Goal: Task Accomplishment & Management: Manage account settings

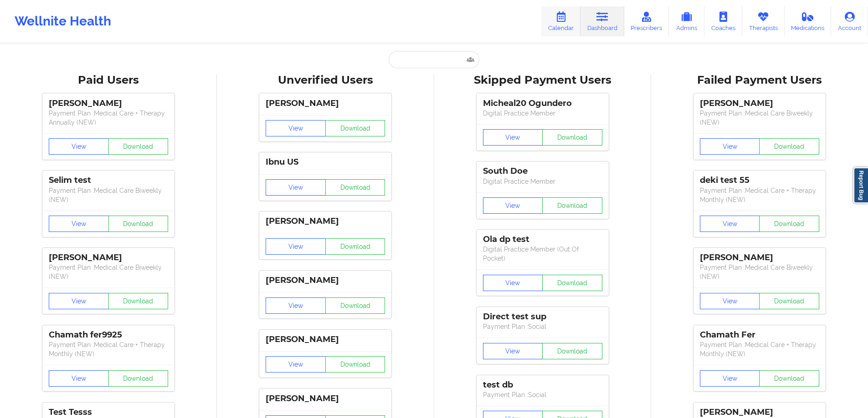
click at [550, 15] on link "Calendar" at bounding box center [560, 21] width 39 height 30
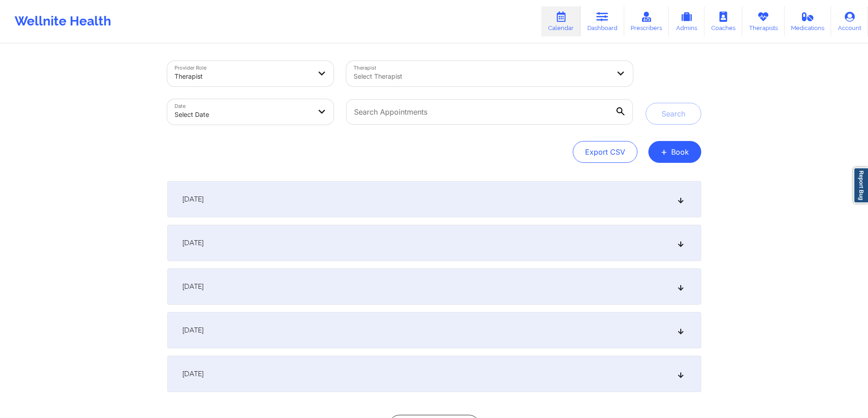
click at [275, 77] on div at bounding box center [242, 76] width 137 height 11
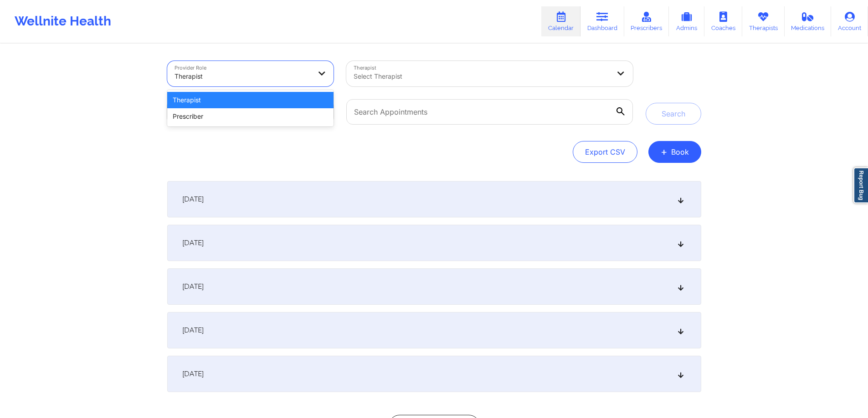
click at [246, 105] on div "Therapist" at bounding box center [250, 100] width 167 height 16
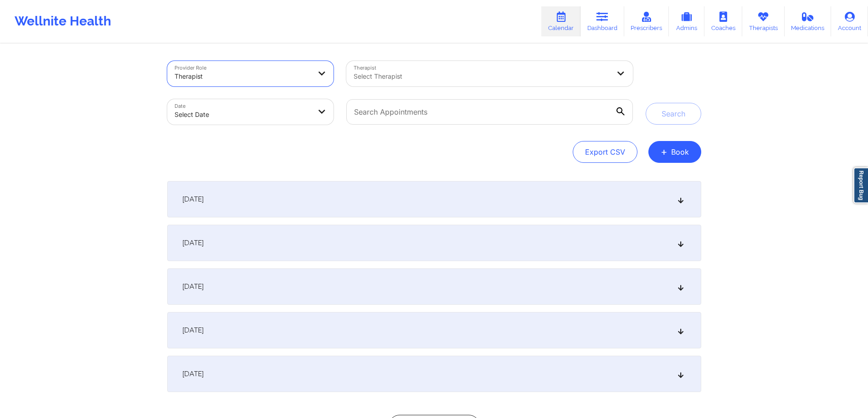
select select "2025-8"
select select "2025-9"
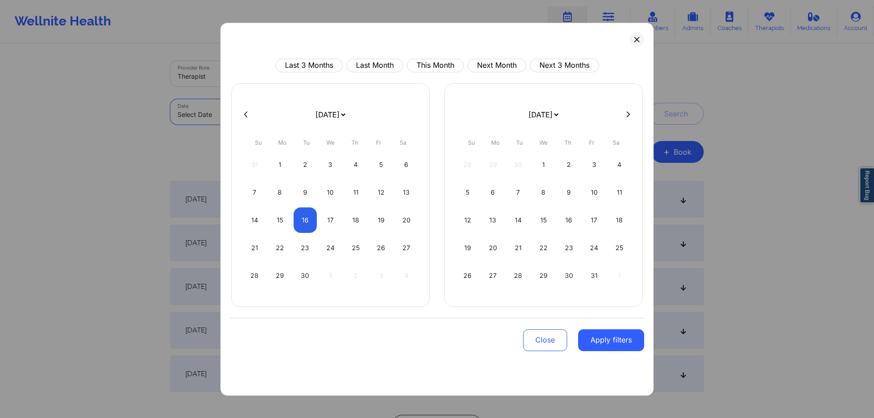
click at [265, 123] on body "Wellnite Health Calendar Dashboard Prescribers Admins Coaches Therapists Medica…" at bounding box center [437, 209] width 874 height 418
click at [352, 220] on div "18" at bounding box center [355, 221] width 23 height 26
select select "2025-8"
select select "2025-9"
select select "2025-8"
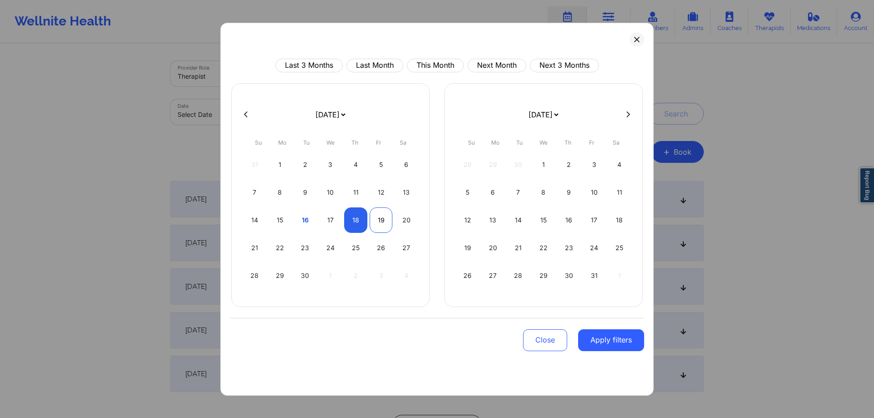
select select "2025-9"
select select "2025-8"
select select "2025-9"
click at [405, 219] on div "20" at bounding box center [406, 221] width 23 height 26
select select "2025-8"
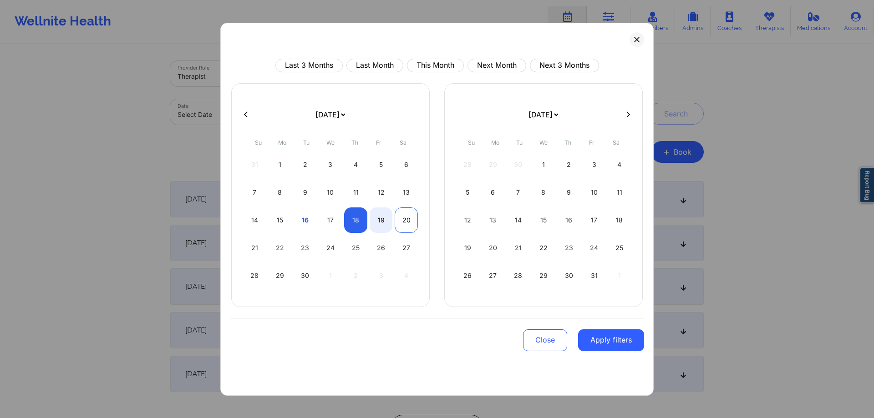
select select "2025-9"
click at [405, 219] on div "20" at bounding box center [406, 221] width 23 height 26
select select "2025-8"
select select "2025-9"
select select "2025-8"
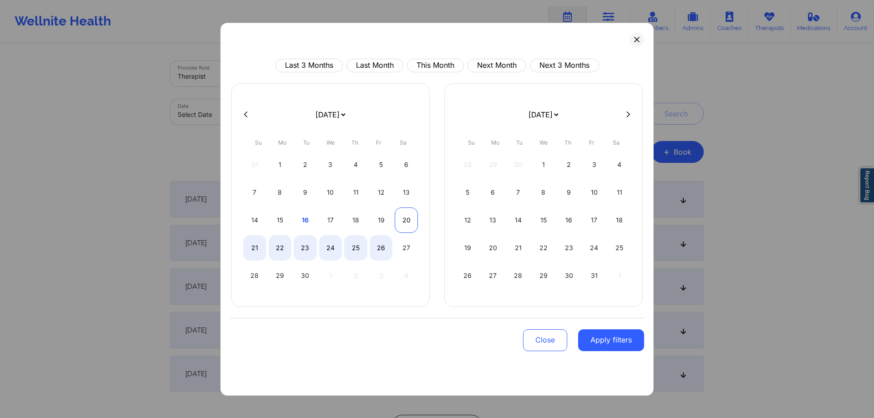
select select "2025-9"
select select "2025-8"
select select "2025-9"
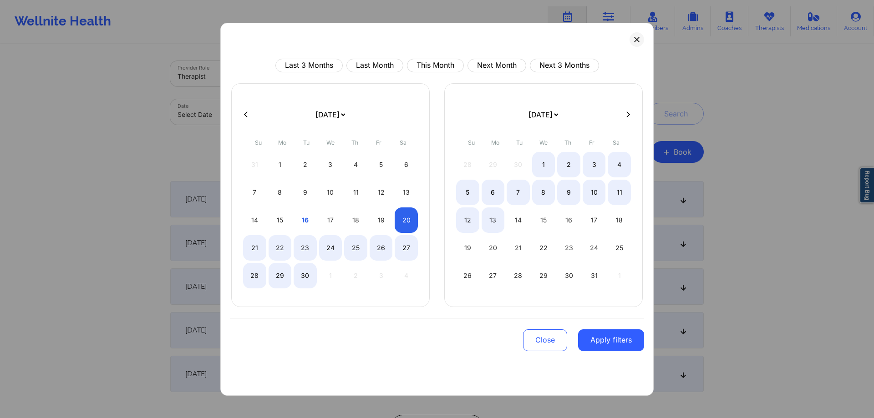
select select "2025-8"
select select "2025-9"
select select "2025-8"
select select "2025-9"
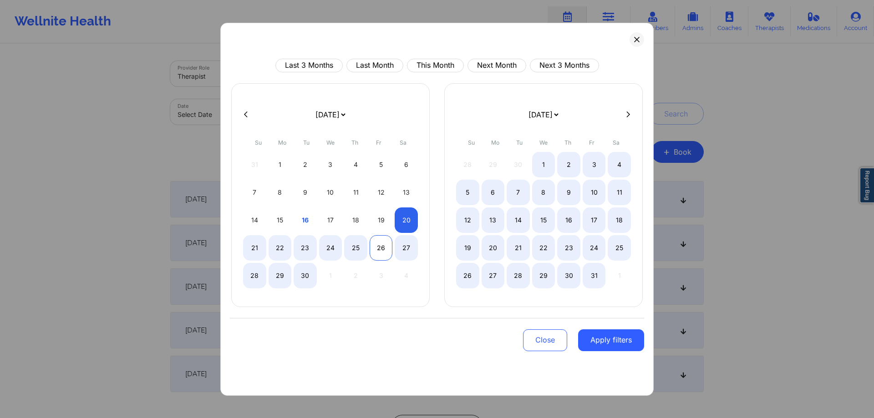
select select "2025-8"
select select "2025-9"
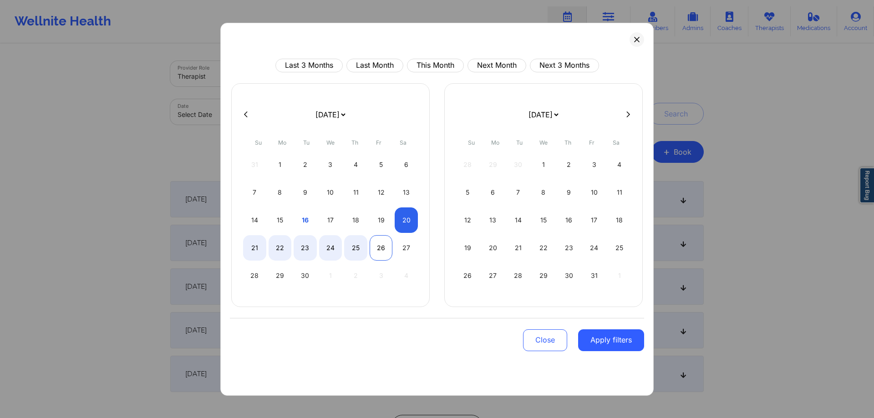
click at [371, 243] on div "26" at bounding box center [381, 248] width 23 height 26
select select "2025-8"
select select "2025-9"
click at [633, 40] on button at bounding box center [637, 39] width 15 height 15
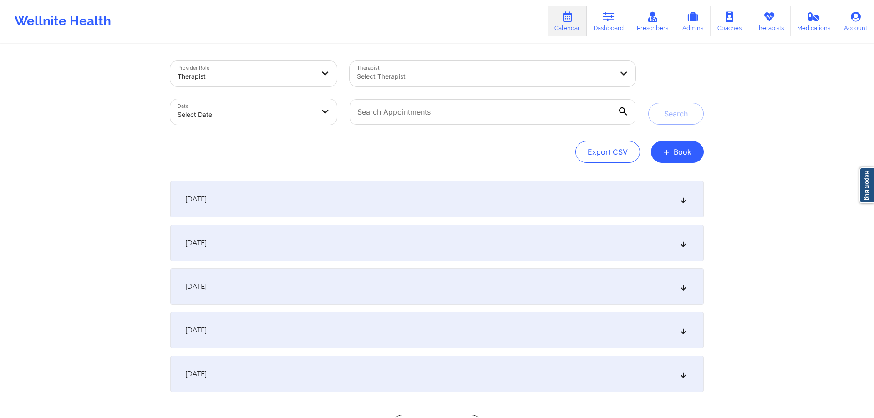
click at [295, 112] on body "Wellnite Health Calendar Dashboard Prescribers Admins Coaches Therapists Medica…" at bounding box center [437, 209] width 874 height 418
select select "2025-8"
select select "2025-9"
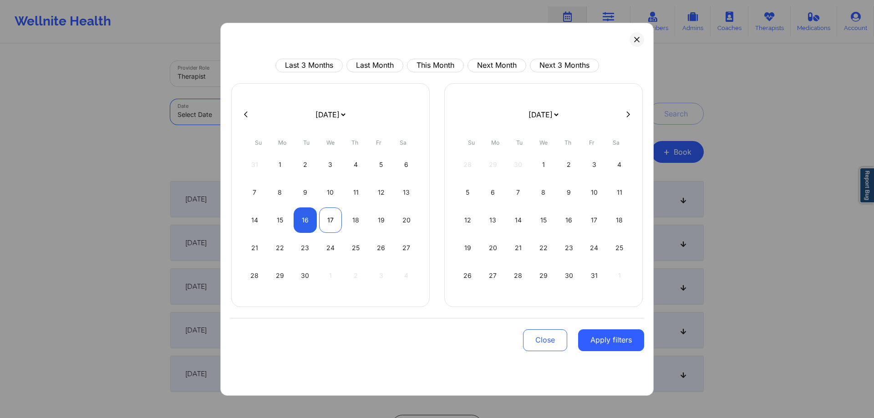
click at [339, 221] on div "17" at bounding box center [330, 221] width 23 height 26
select select "2025-8"
select select "2025-9"
select select "2025-8"
select select "2025-9"
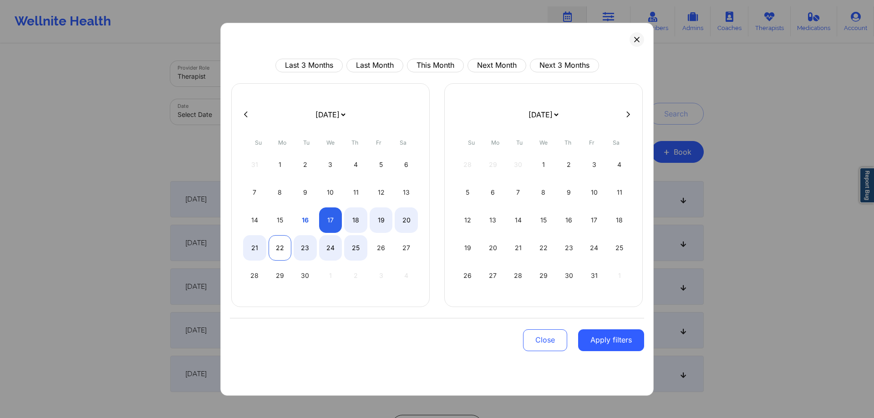
select select "2025-8"
select select "2025-9"
select select "2025-8"
select select "2025-9"
select select "2025-8"
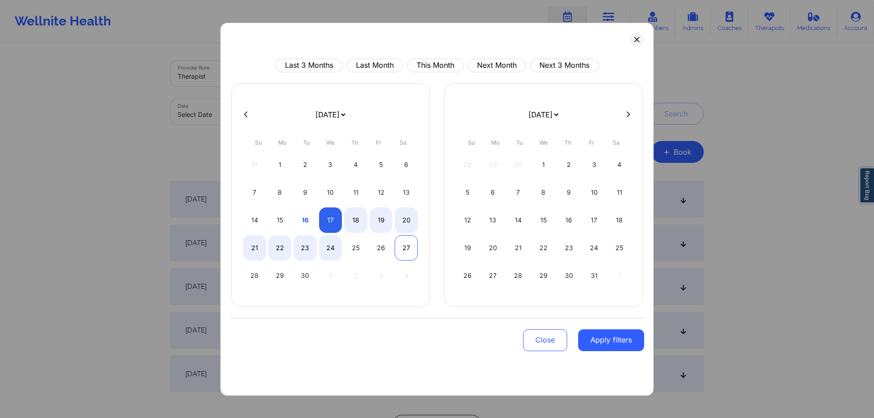
select select "2025-9"
select select "2025-8"
select select "2025-9"
click at [303, 277] on div "30" at bounding box center [305, 276] width 23 height 26
select select "2025-8"
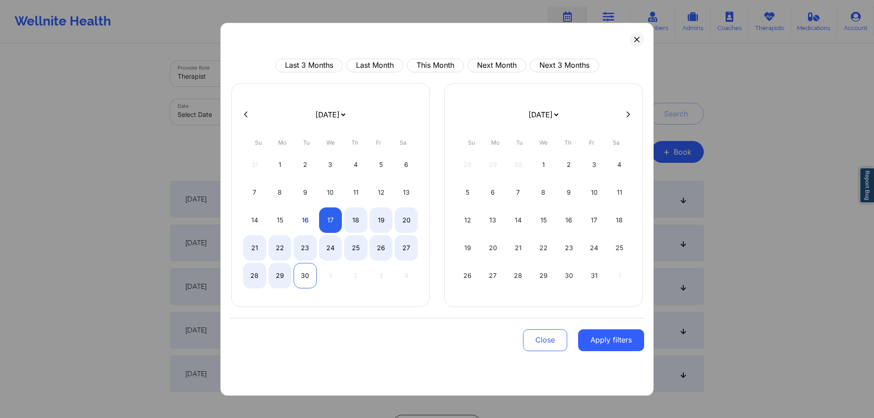
select select "2025-9"
click at [606, 339] on button "Apply filters" at bounding box center [611, 341] width 66 height 22
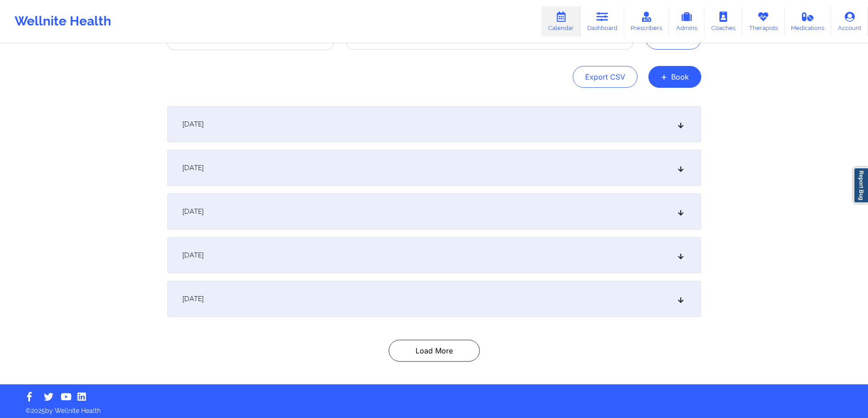
scroll to position [79, 0]
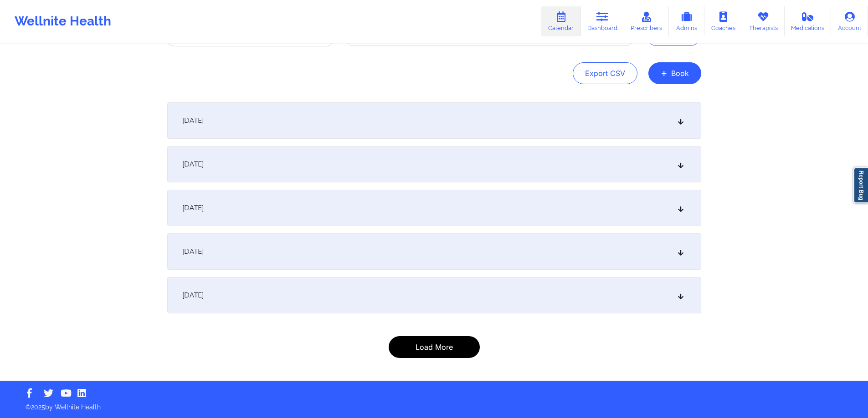
click at [469, 343] on button "Load More" at bounding box center [433, 348] width 91 height 22
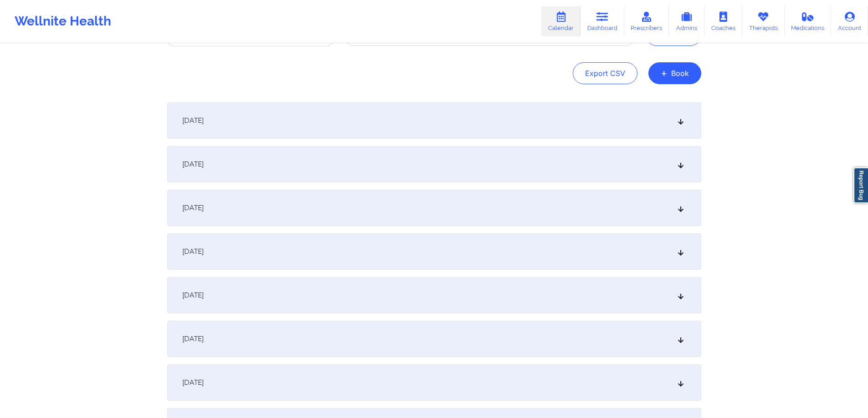
scroll to position [297, 0]
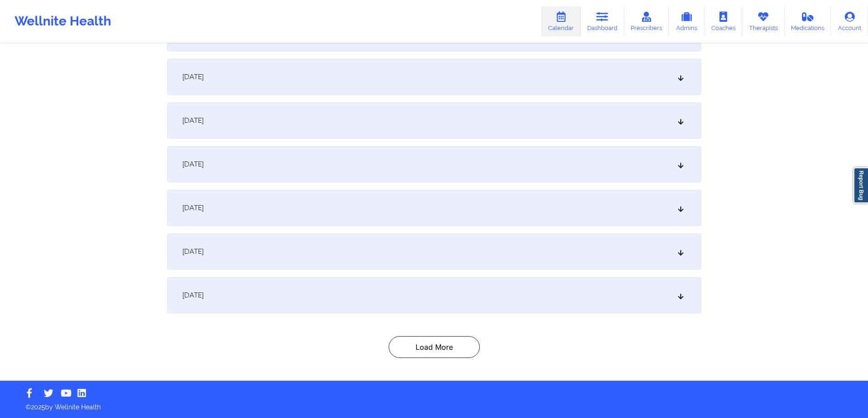
click at [439, 333] on div "[DATE] 7:00pm 7:45pm [DATE] Chamath Fer724 Video-Call with Therapist chamathtes…" at bounding box center [434, 121] width 534 height 475
click at [439, 342] on button "Load More" at bounding box center [433, 348] width 91 height 22
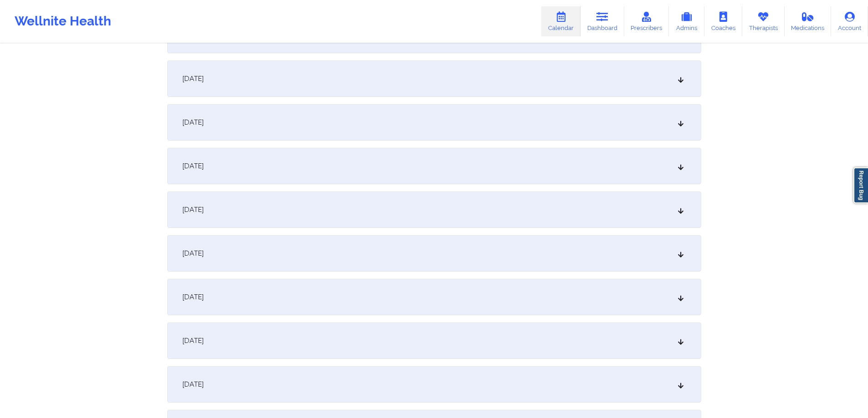
scroll to position [472, 0]
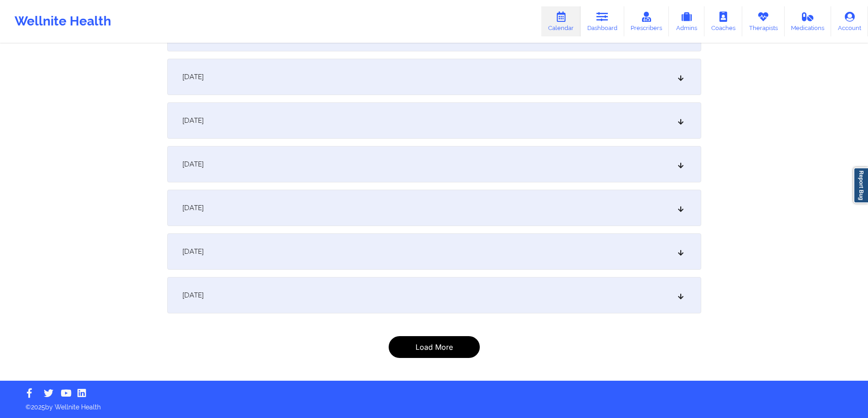
click at [439, 337] on div "[DATE] 7:00pm 7:45pm [DATE] Chamath Fer724 Video-Call with Therapist chamathtes…" at bounding box center [434, 33] width 534 height 649
click at [449, 341] on button "Load More" at bounding box center [433, 348] width 91 height 22
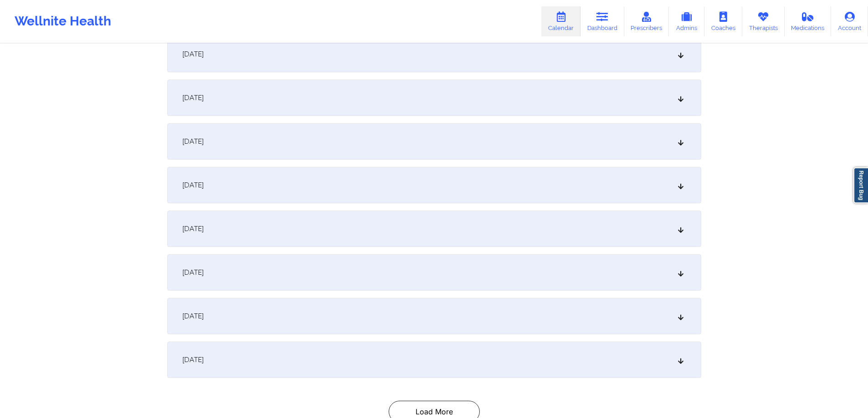
scroll to position [778, 0]
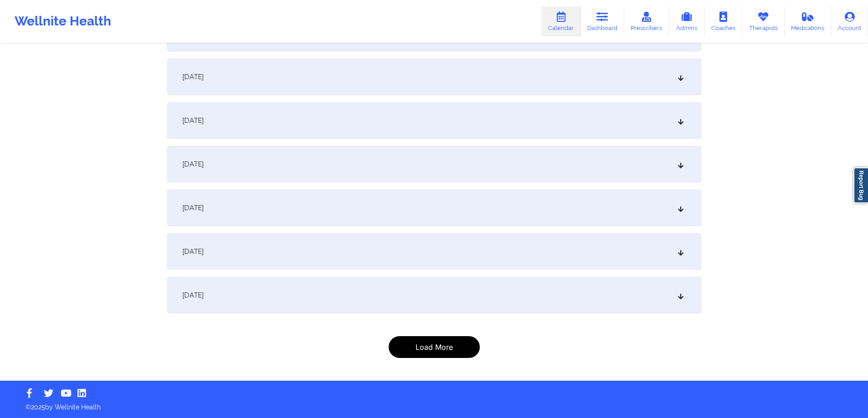
click at [448, 345] on button "Load More" at bounding box center [433, 348] width 91 height 22
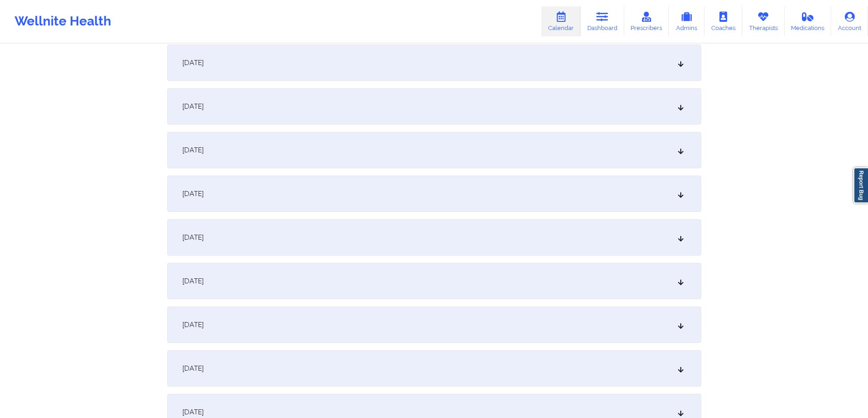
scroll to position [0, 0]
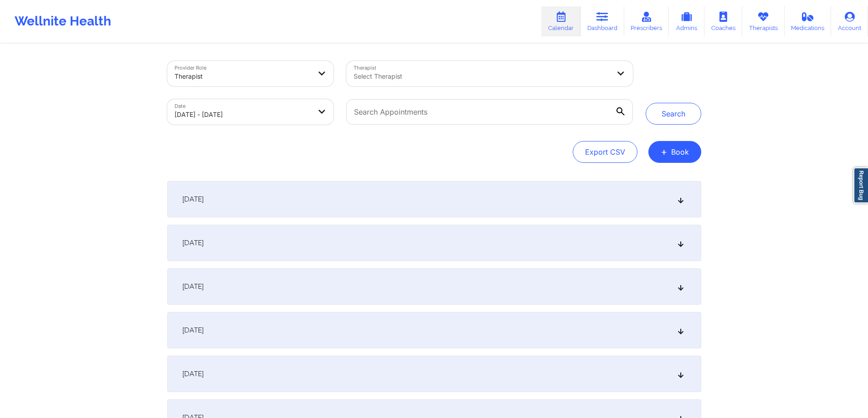
select select "2025-8"
select select "2025-9"
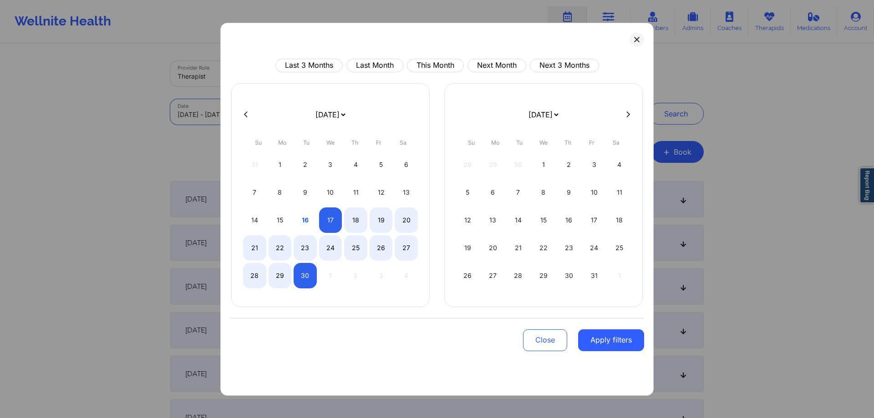
click at [278, 111] on body "Wellnite Health Calendar Dashboard Prescribers Admins Coaches Therapists Medica…" at bounding box center [437, 209] width 874 height 418
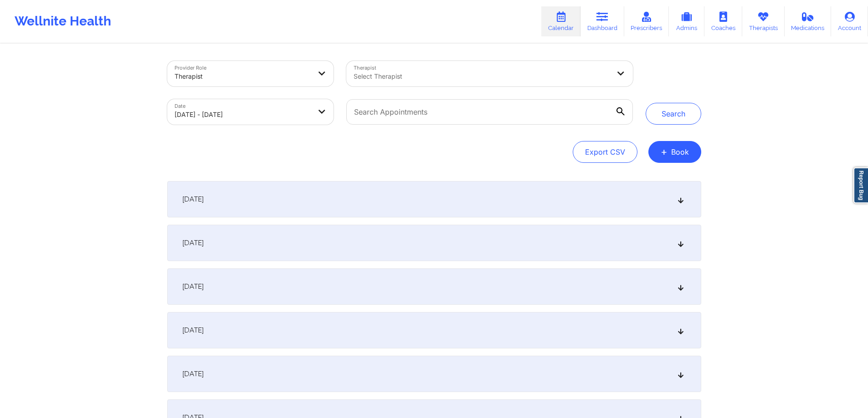
select select "2025-8"
select select "2025-9"
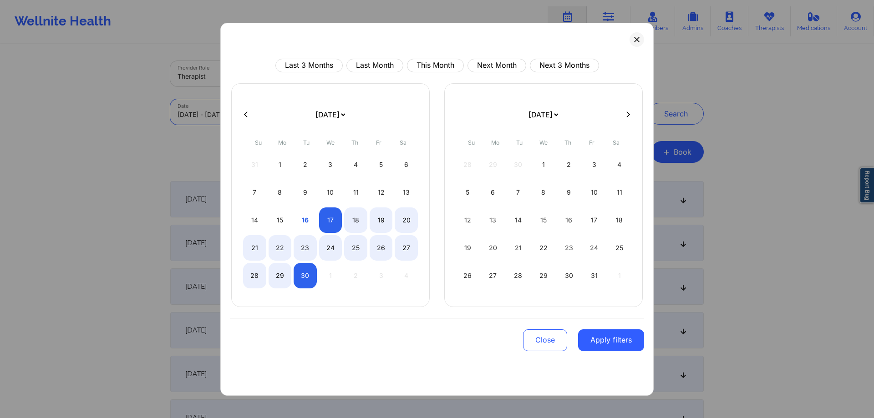
click at [292, 120] on body "Wellnite Health Calendar Dashboard Prescribers Admins Coaches Therapists Medica…" at bounding box center [437, 209] width 874 height 418
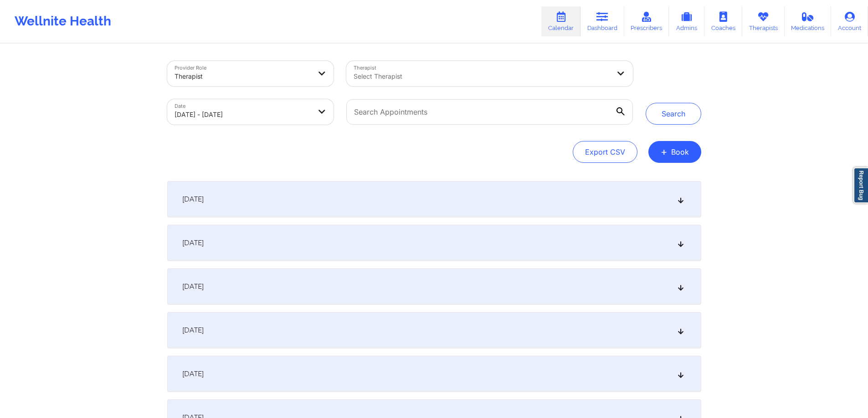
click at [265, 113] on body "Wellnite Health Calendar Dashboard Prescribers Admins Coaches Therapists Medica…" at bounding box center [434, 209] width 868 height 418
select select "2025-8"
select select "2025-9"
click at [286, 112] on body "Wellnite Health Calendar Dashboard Prescribers Admins Coaches Therapists Medica…" at bounding box center [434, 209] width 868 height 418
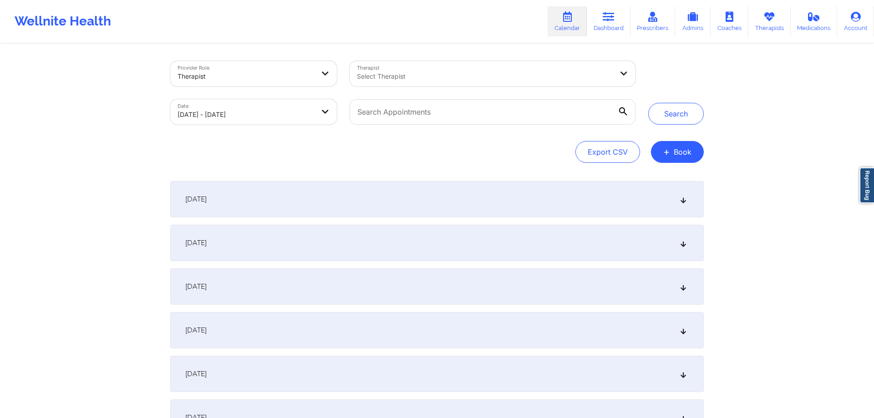
select select "2025-8"
select select "2025-9"
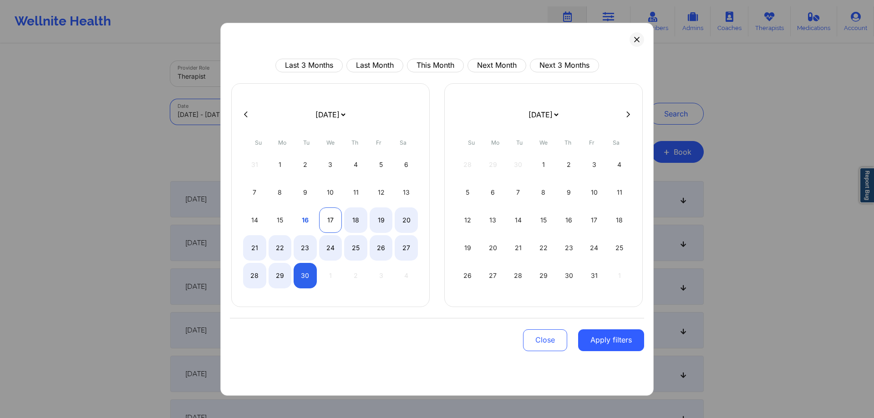
click at [330, 217] on div "17" at bounding box center [330, 221] width 23 height 26
select select "2025-8"
select select "2025-9"
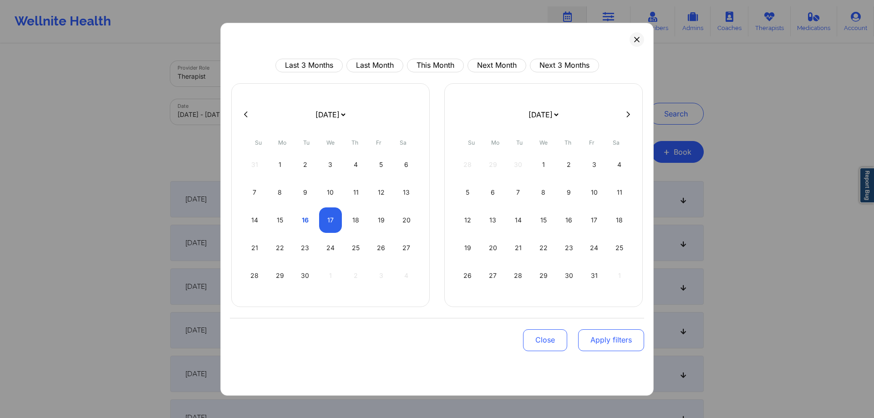
select select "2025-8"
select select "2025-9"
click at [603, 342] on button "Apply filters" at bounding box center [611, 341] width 66 height 22
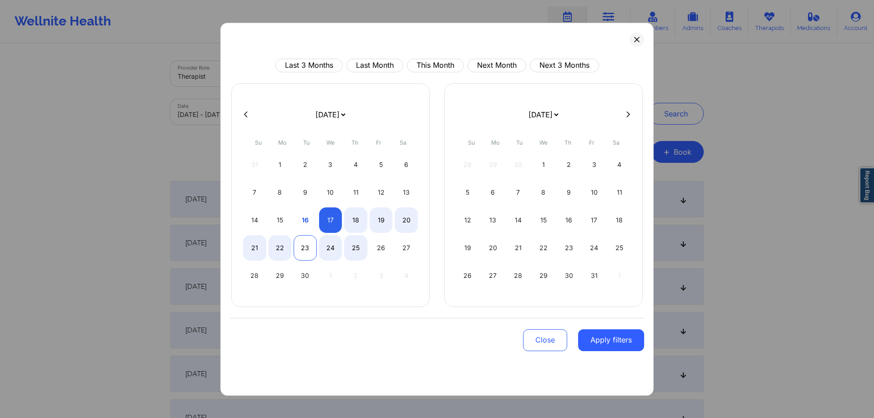
select select "2025-8"
select select "2025-9"
select select "2025-8"
select select "2025-9"
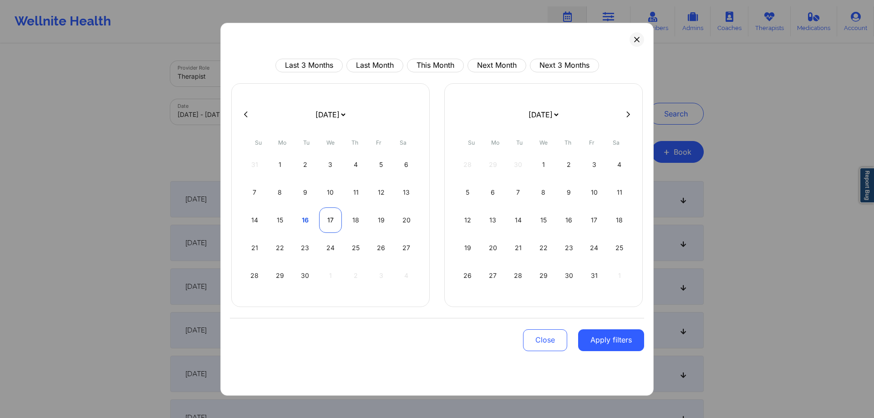
click at [332, 227] on div "17" at bounding box center [330, 221] width 23 height 26
select select "2025-8"
select select "2025-9"
click at [331, 221] on div "17" at bounding box center [330, 221] width 23 height 26
select select "2025-8"
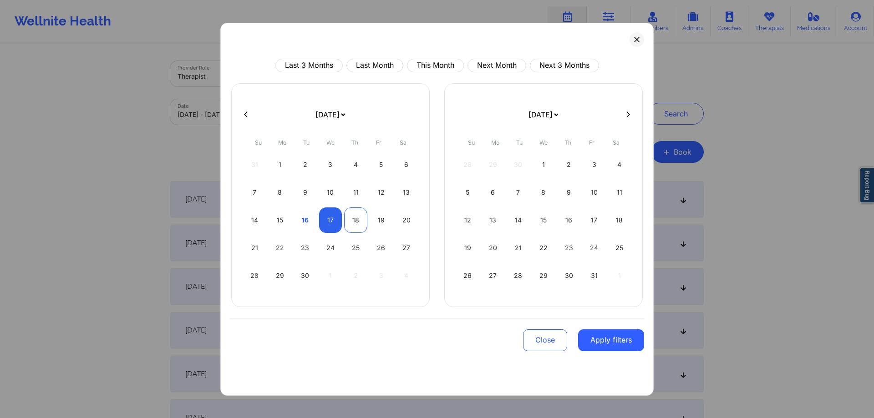
select select "2025-9"
click at [360, 220] on div "18" at bounding box center [355, 221] width 23 height 26
select select "2025-8"
select select "2025-9"
click at [592, 340] on button "Apply filters" at bounding box center [611, 341] width 66 height 22
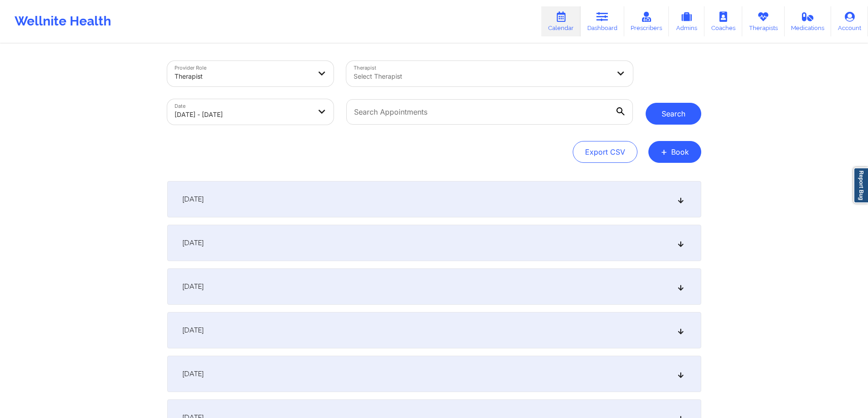
click at [664, 112] on button "Search" at bounding box center [673, 114] width 56 height 22
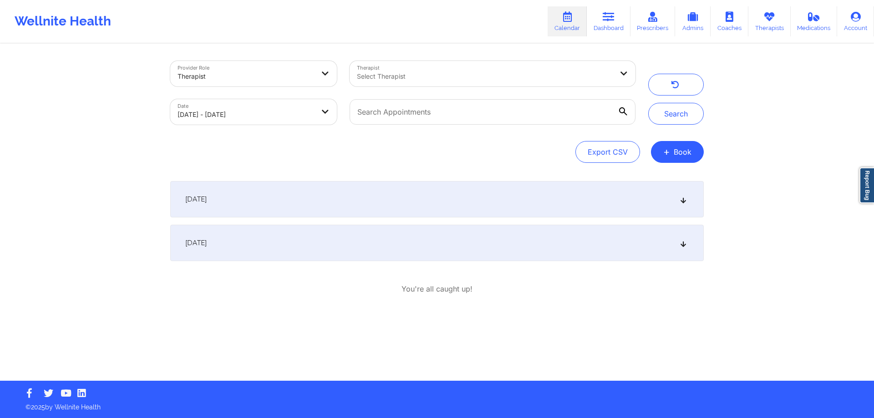
click at [288, 116] on body "Wellnite Health Calendar Dashboard Prescribers Admins Coaches Therapists Medica…" at bounding box center [437, 209] width 874 height 418
select select "2025-8"
select select "2025-9"
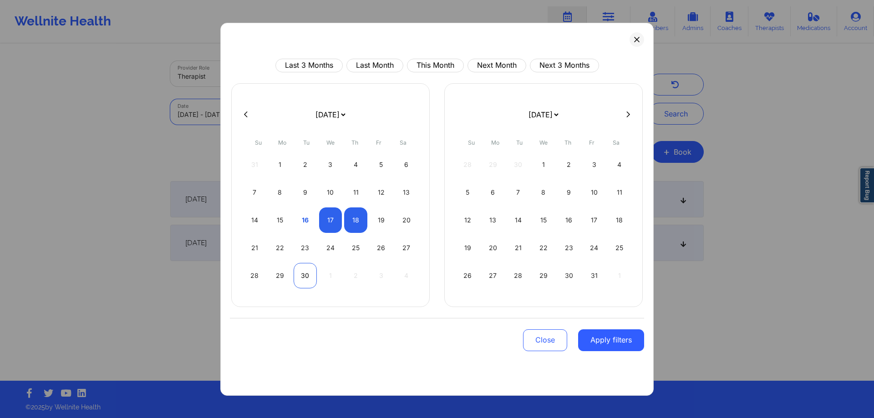
click at [304, 272] on div "30" at bounding box center [305, 276] width 23 height 26
select select "2025-8"
select select "2025-9"
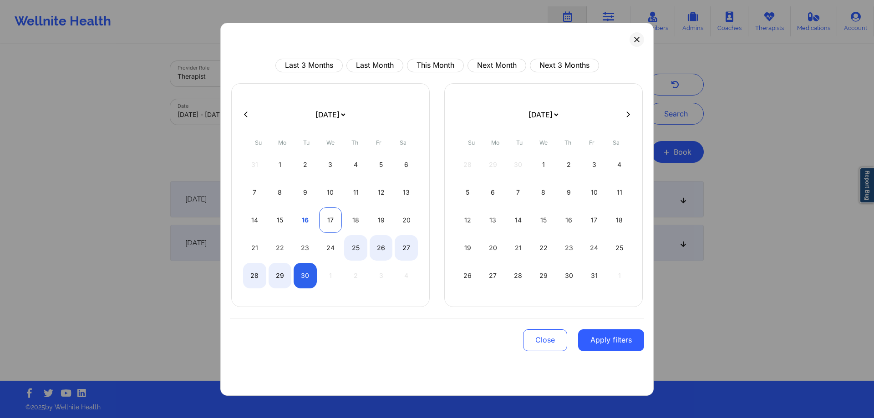
select select "2025-8"
select select "2025-9"
click at [329, 217] on div "17" at bounding box center [330, 221] width 23 height 26
select select "2025-8"
select select "2025-9"
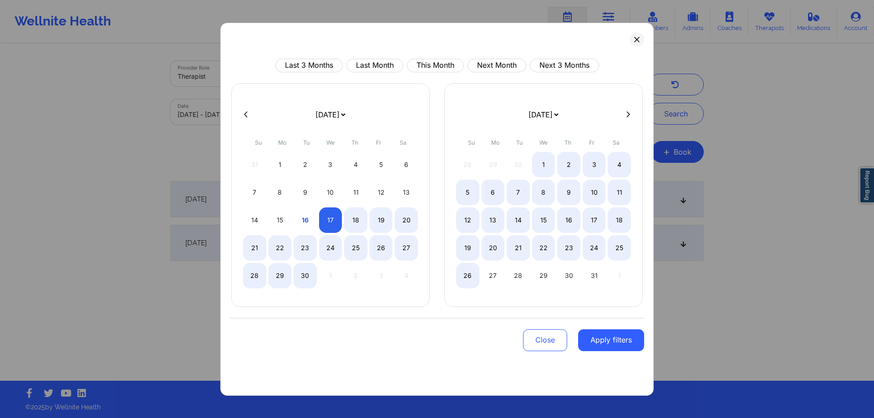
drag, startPoint x: 611, startPoint y: 345, endPoint x: 323, endPoint y: 290, distance: 292.9
click at [344, 294] on div "Last 3 Months Last Month This Month Next Month Next 3 Months [DATE] [DATE] [DAT…" at bounding box center [437, 210] width 414 height 302
click at [311, 277] on div "30" at bounding box center [305, 276] width 23 height 26
select select "2025-8"
select select "2025-9"
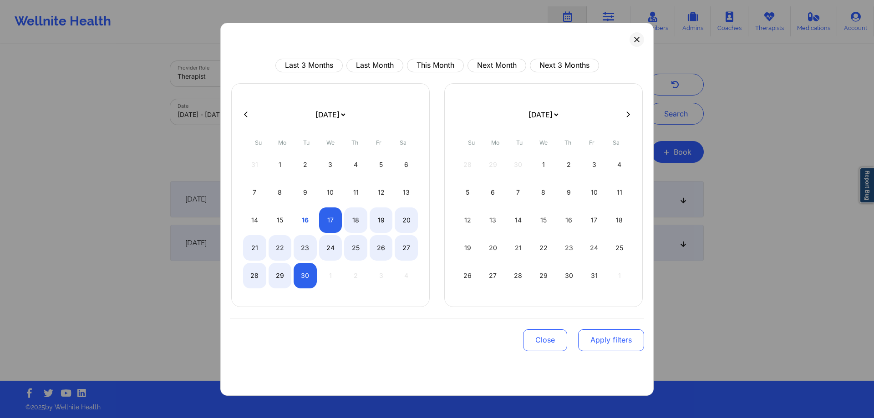
click at [592, 350] on button "Apply filters" at bounding box center [611, 341] width 66 height 22
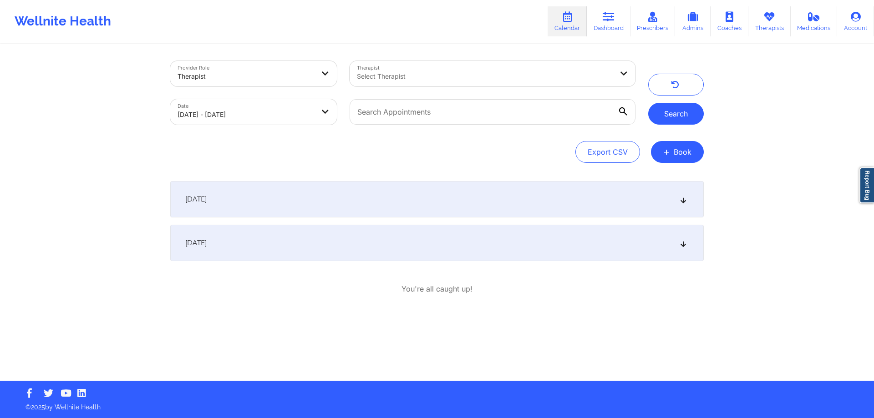
click at [687, 113] on button "Search" at bounding box center [676, 114] width 56 height 22
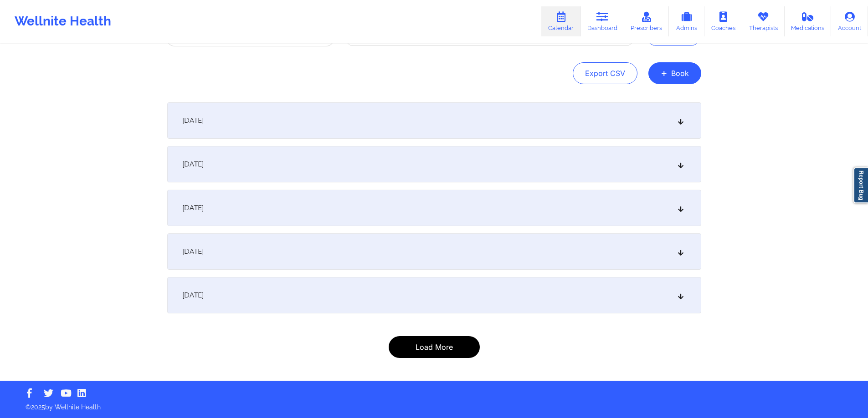
drag, startPoint x: 431, startPoint y: 347, endPoint x: 431, endPoint y: 342, distance: 4.6
click at [431, 347] on button "Load More" at bounding box center [433, 348] width 91 height 22
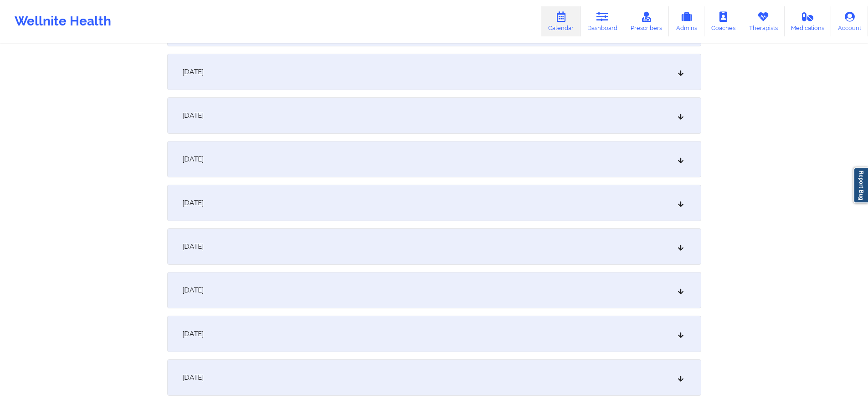
scroll to position [297, 0]
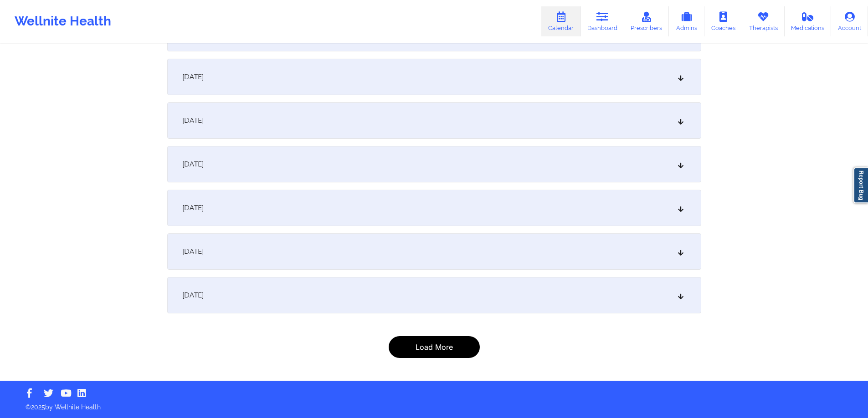
click at [408, 355] on button "Load More" at bounding box center [433, 348] width 91 height 22
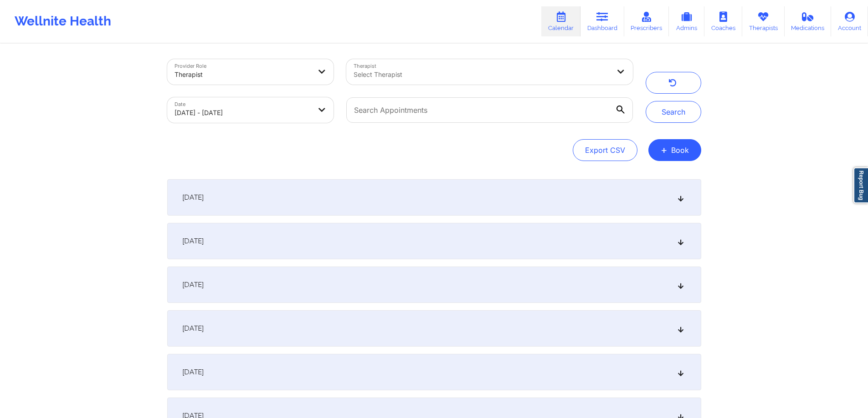
scroll to position [0, 0]
click at [433, 104] on input "text" at bounding box center [489, 112] width 286 height 26
click at [446, 64] on div "Select Therapist" at bounding box center [469, 74] width 246 height 26
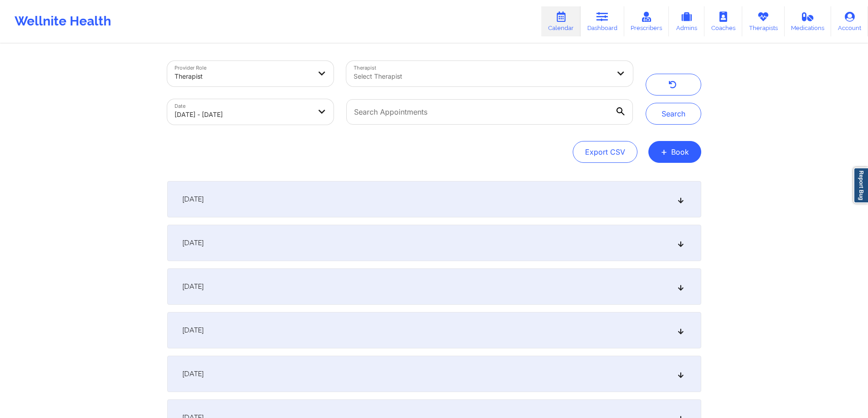
click at [296, 203] on div "[DATE]" at bounding box center [434, 199] width 534 height 36
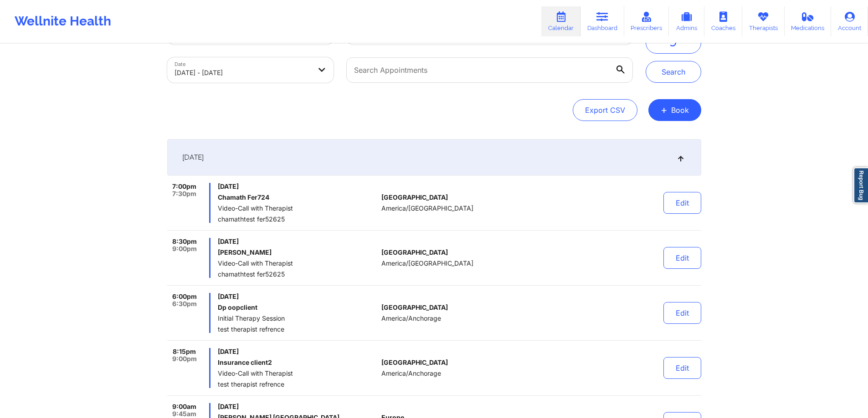
scroll to position [46, 0]
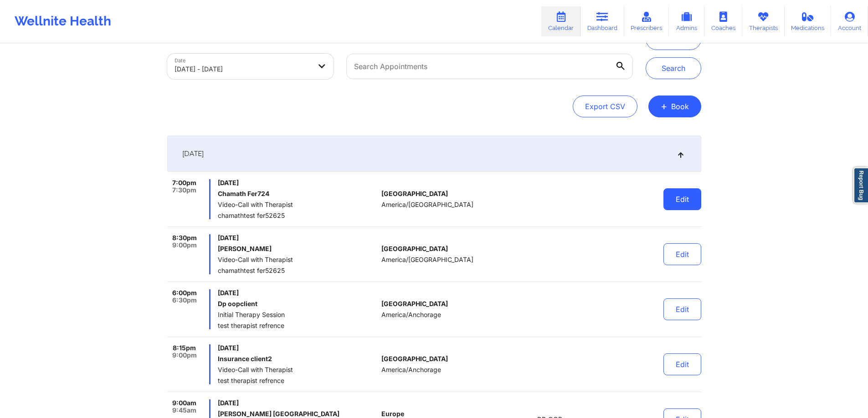
click at [675, 202] on button "Edit" at bounding box center [682, 200] width 38 height 22
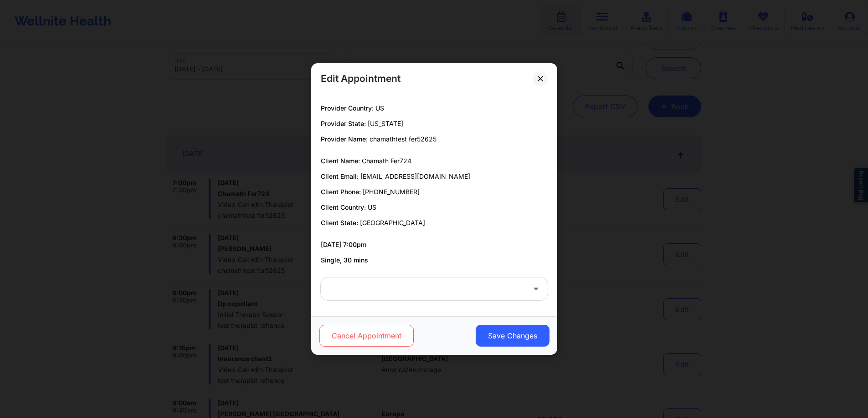
click at [371, 334] on button "Cancel Appointment" at bounding box center [366, 336] width 94 height 22
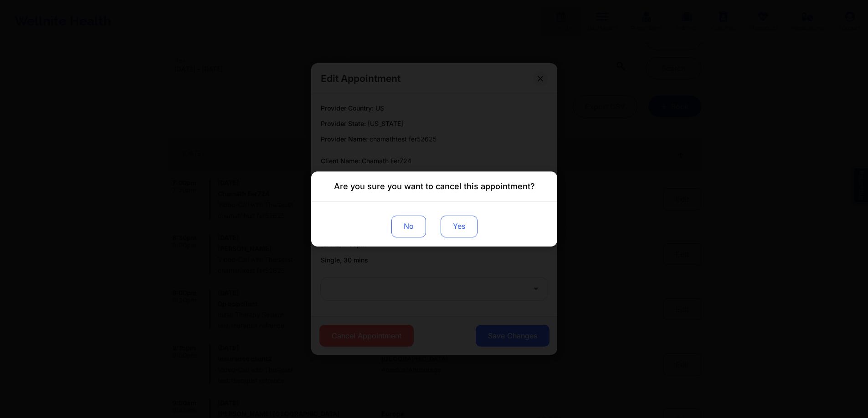
click at [460, 227] on button "Yes" at bounding box center [458, 227] width 37 height 22
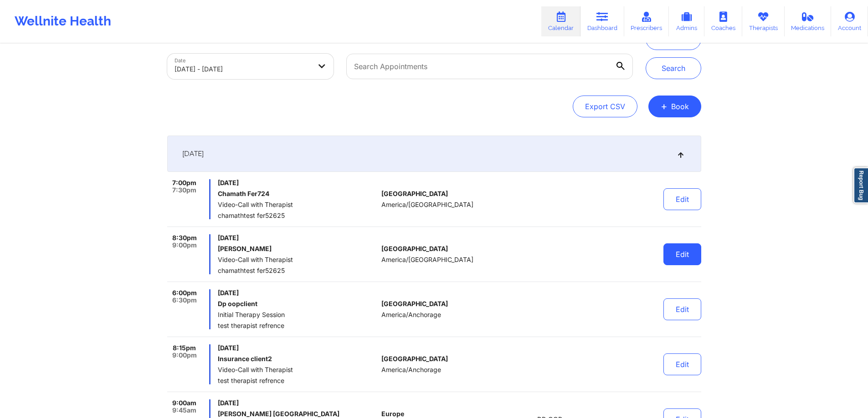
click at [683, 254] on button "Edit" at bounding box center [682, 255] width 38 height 22
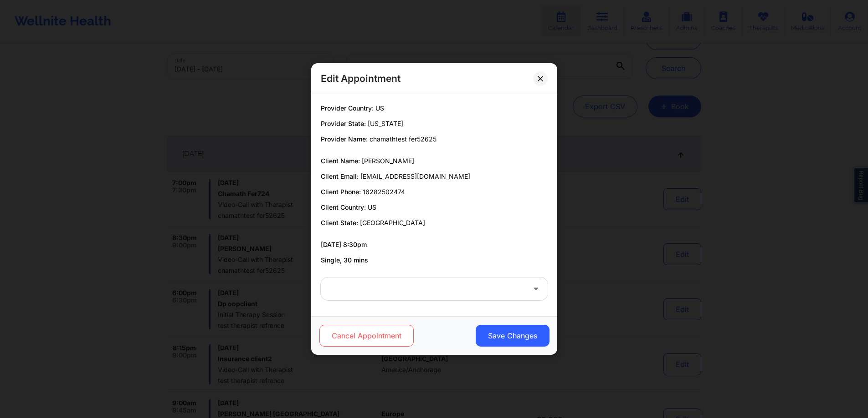
click at [390, 328] on button "Cancel Appointment" at bounding box center [366, 336] width 94 height 22
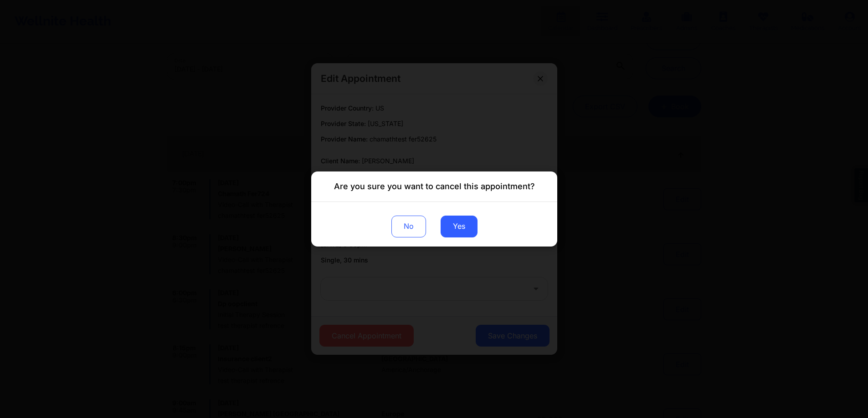
click at [478, 230] on div "No Yes" at bounding box center [434, 224] width 246 height 45
click at [468, 227] on button "Yes" at bounding box center [458, 227] width 37 height 22
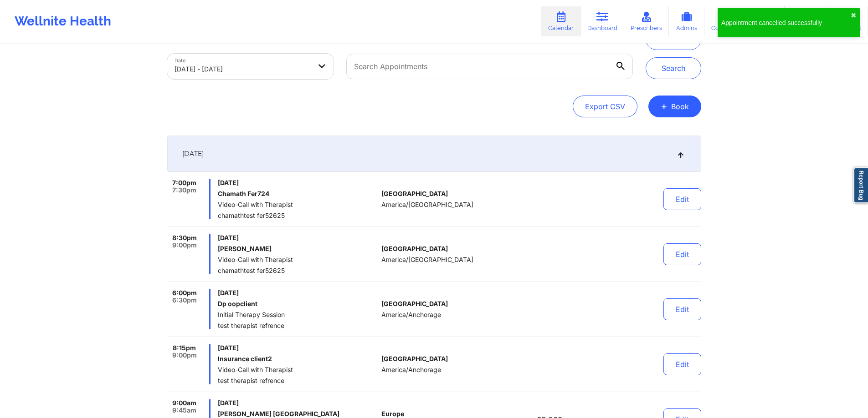
click at [433, 252] on div "[GEOGRAPHIC_DATA] [GEOGRAPHIC_DATA]/North_Dakota/Center" at bounding box center [431, 255] width 101 height 40
click at [236, 245] on h6 "[PERSON_NAME]" at bounding box center [298, 248] width 160 height 7
drag, startPoint x: 221, startPoint y: 236, endPoint x: 500, endPoint y: 254, distance: 279.3
click at [490, 253] on div "8:30pm 9:00pm [DATE] [PERSON_NAME] Video-Call with Therapist chamathtest fer526…" at bounding box center [434, 259] width 534 height 48
drag, startPoint x: 500, startPoint y: 254, endPoint x: 609, endPoint y: 207, distance: 119.1
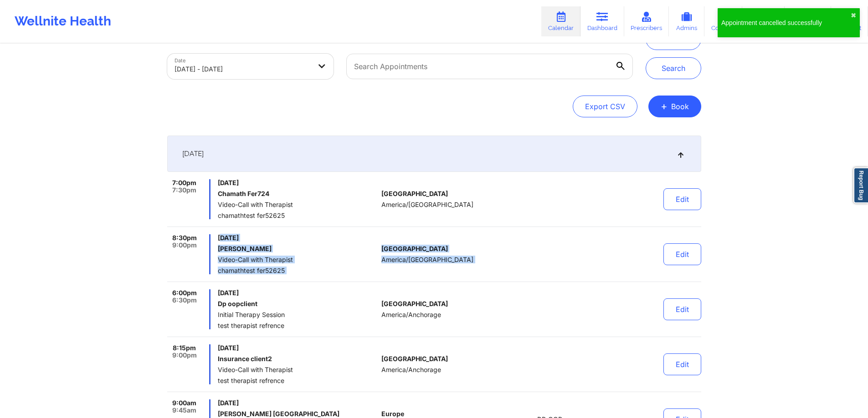
click at [500, 254] on div at bounding box center [549, 255] width 127 height 40
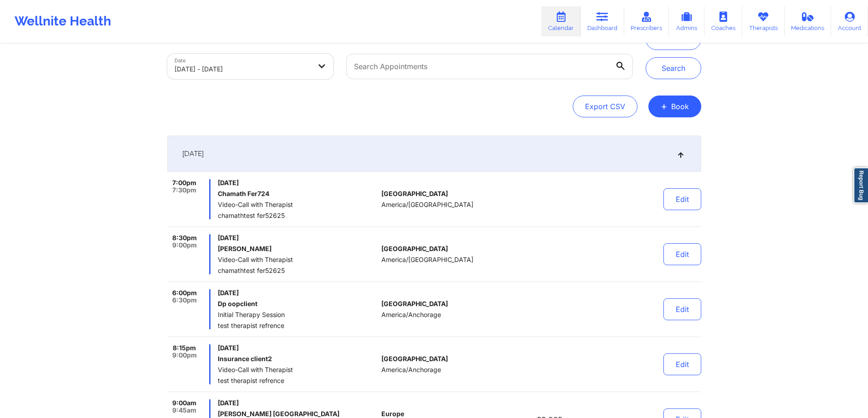
click at [424, 293] on div "[GEOGRAPHIC_DATA] America/Anchorage" at bounding box center [431, 310] width 101 height 40
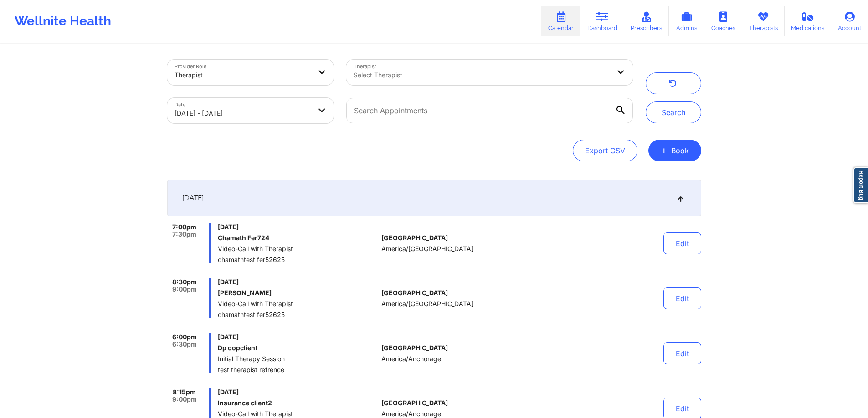
scroll to position [0, 0]
click at [682, 79] on button "button" at bounding box center [673, 85] width 56 height 22
click at [316, 110] on body "Wellnite Health Calendar Dashboard Prescribers Admins Coaches Therapists Medica…" at bounding box center [434, 209] width 868 height 418
select select "2025-8"
select select "2025-9"
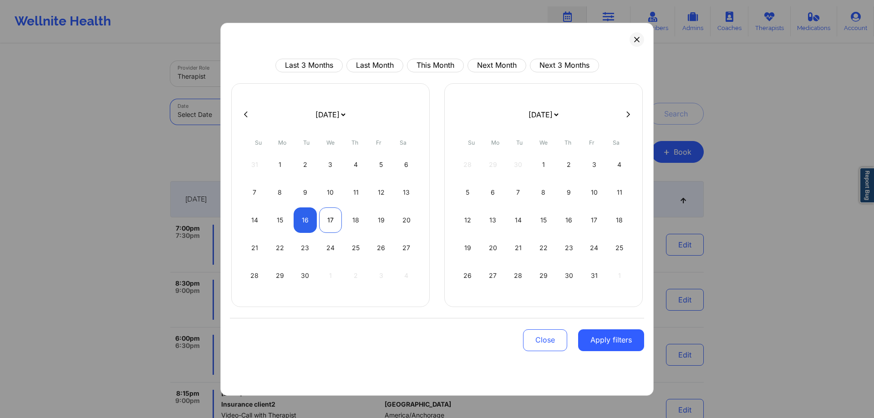
click at [331, 225] on div "17" at bounding box center [330, 221] width 23 height 26
select select "2025-8"
select select "2025-9"
click at [330, 246] on div "24" at bounding box center [330, 248] width 23 height 26
select select "2025-8"
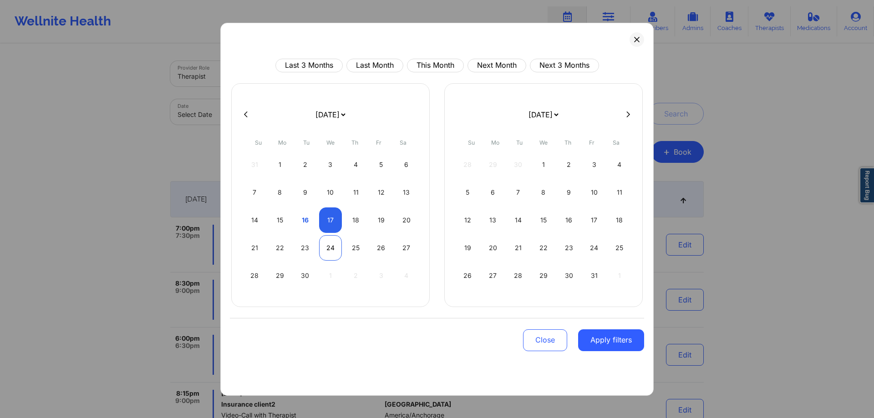
select select "2025-9"
click at [602, 334] on button "Apply filters" at bounding box center [611, 341] width 66 height 22
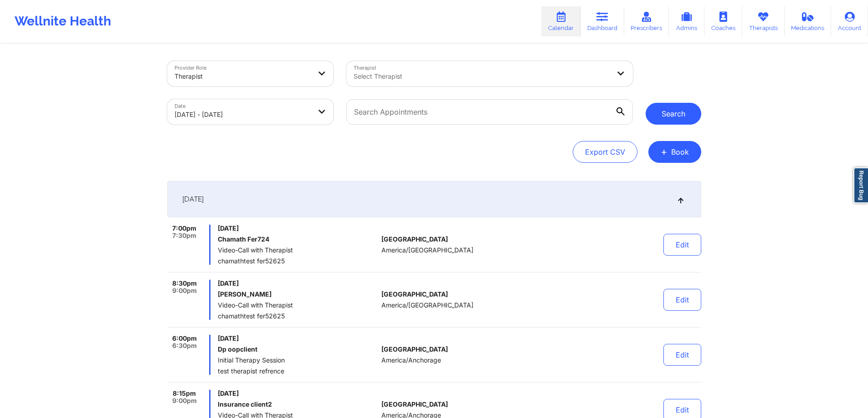
click at [673, 113] on button "Search" at bounding box center [673, 114] width 56 height 22
click at [459, 194] on div "[DATE]" at bounding box center [434, 199] width 534 height 36
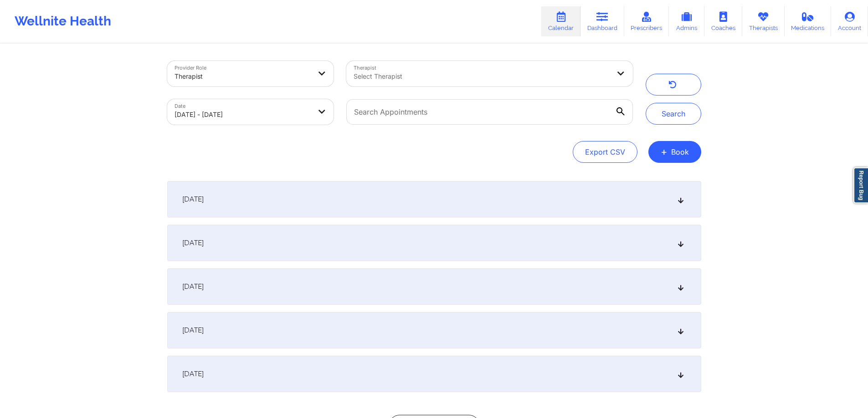
click at [393, 248] on div "[DATE]" at bounding box center [434, 243] width 534 height 36
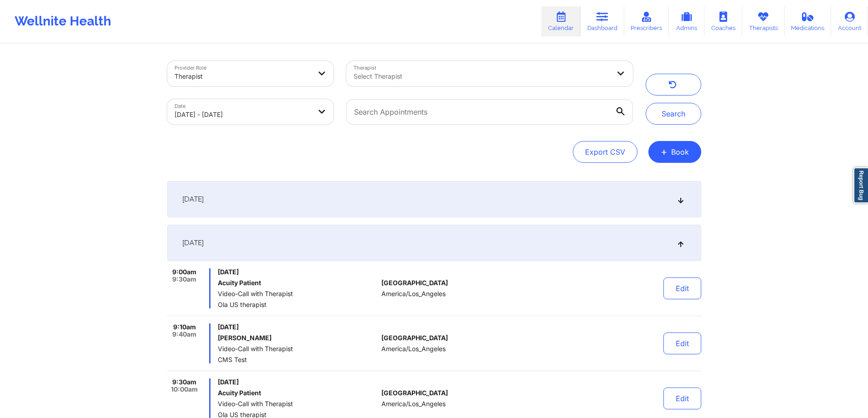
drag, startPoint x: 400, startPoint y: 252, endPoint x: 406, endPoint y: 265, distance: 14.3
click at [403, 256] on div "[DATE]" at bounding box center [434, 243] width 534 height 36
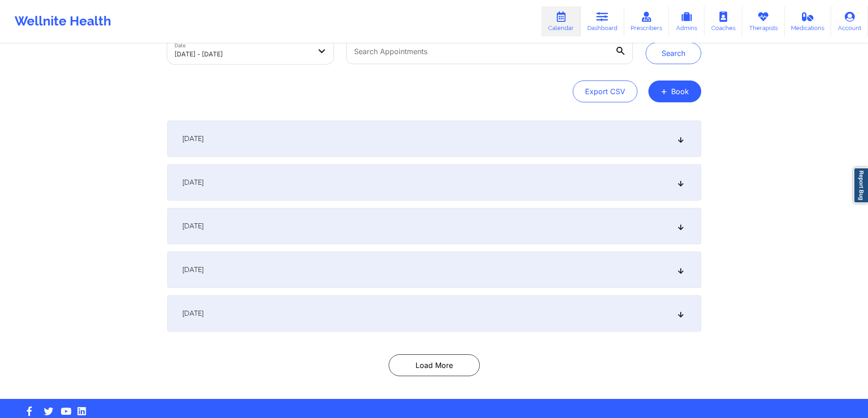
scroll to position [79, 0]
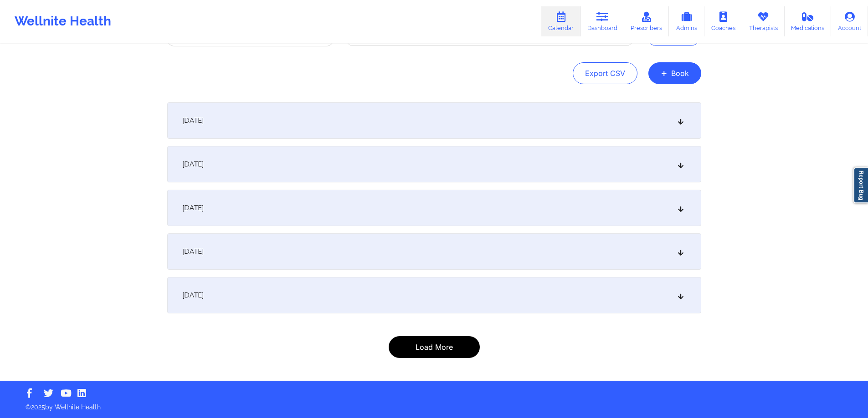
click at [418, 356] on button "Load More" at bounding box center [433, 348] width 91 height 22
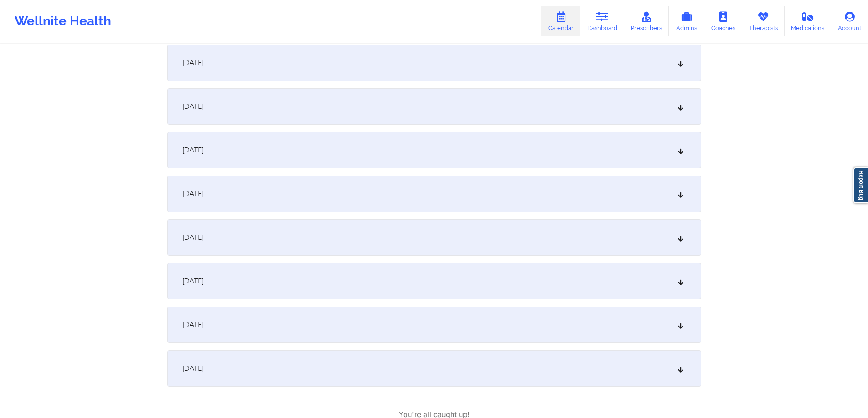
scroll to position [0, 0]
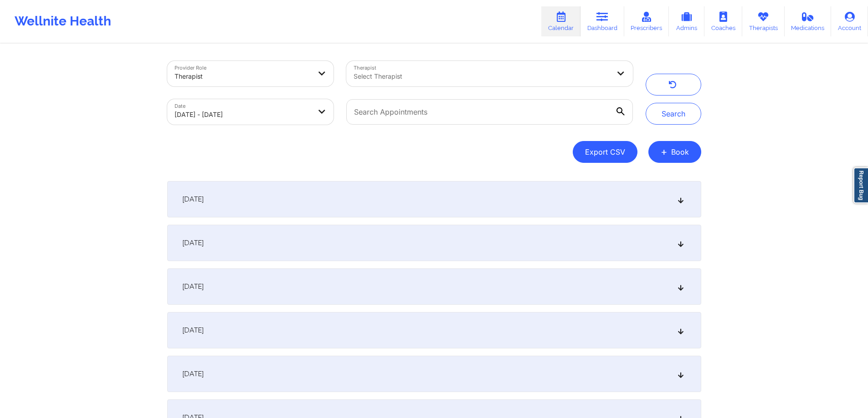
click at [588, 159] on button "Export CSV" at bounding box center [604, 152] width 65 height 22
select select "2025-7"
select select "2025-8"
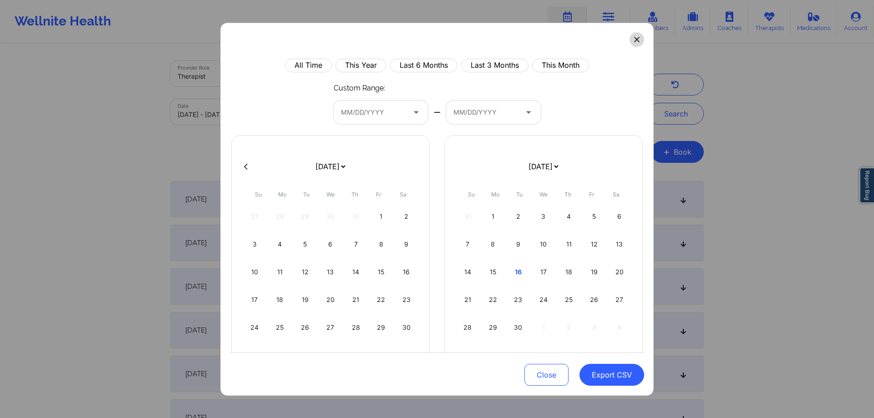
click at [637, 41] on button at bounding box center [637, 39] width 15 height 15
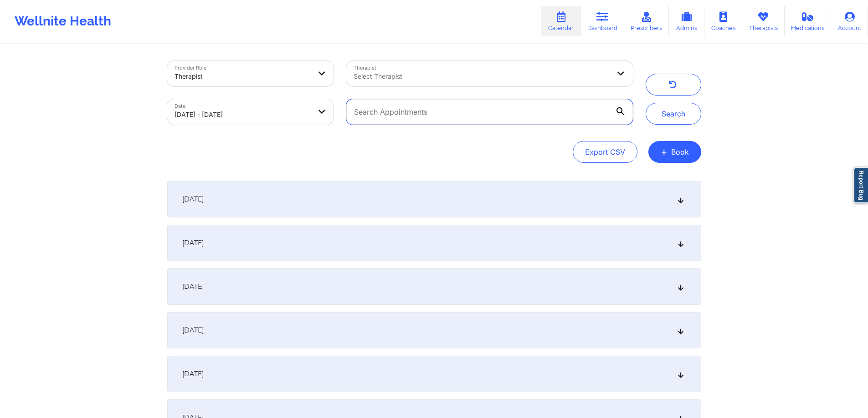
click at [586, 115] on input "text" at bounding box center [489, 112] width 286 height 26
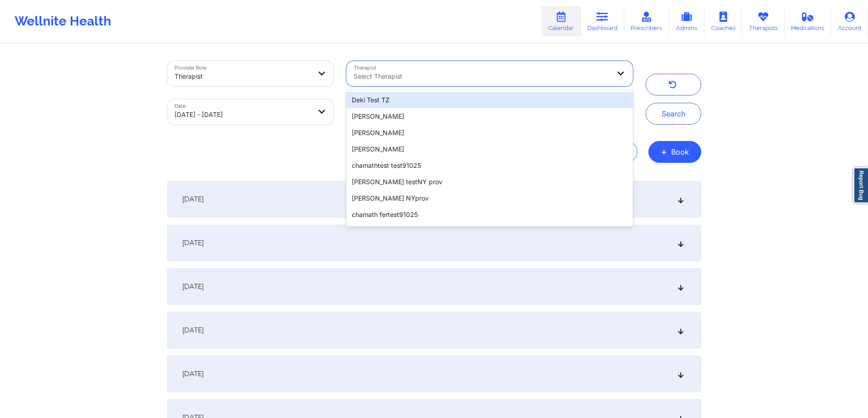
click at [589, 79] on div at bounding box center [481, 76] width 256 height 11
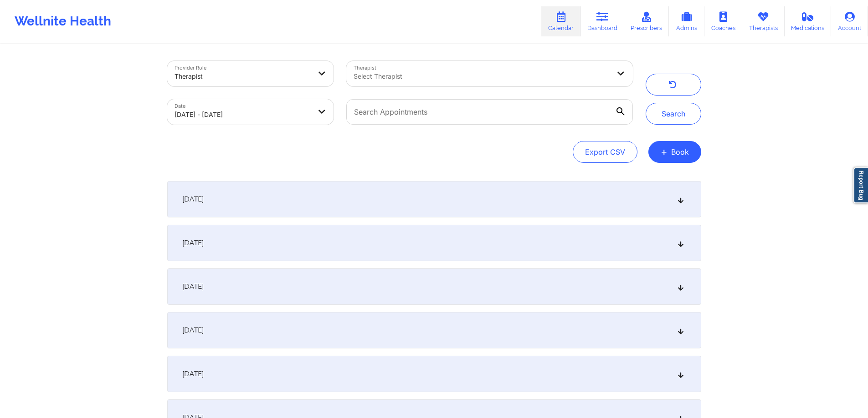
click at [300, 142] on div "Export CSV + Book" at bounding box center [434, 152] width 534 height 22
click at [311, 142] on div "Export CSV + Book" at bounding box center [434, 152] width 534 height 22
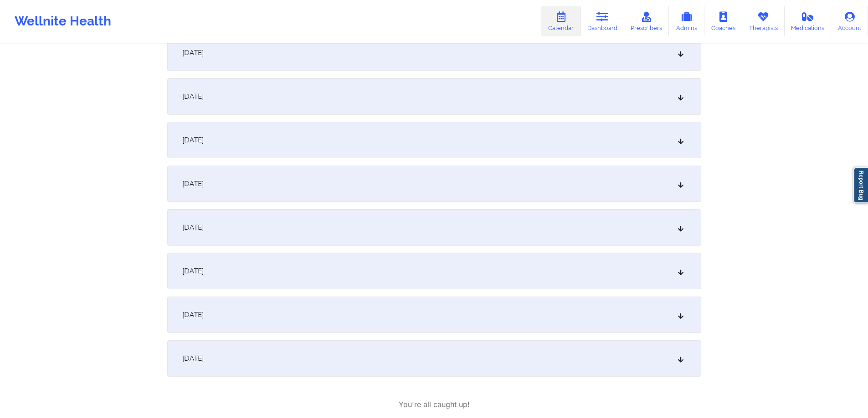
scroll to position [198, 0]
